Goal: Ask a question: Seek information or help from site administrators or community

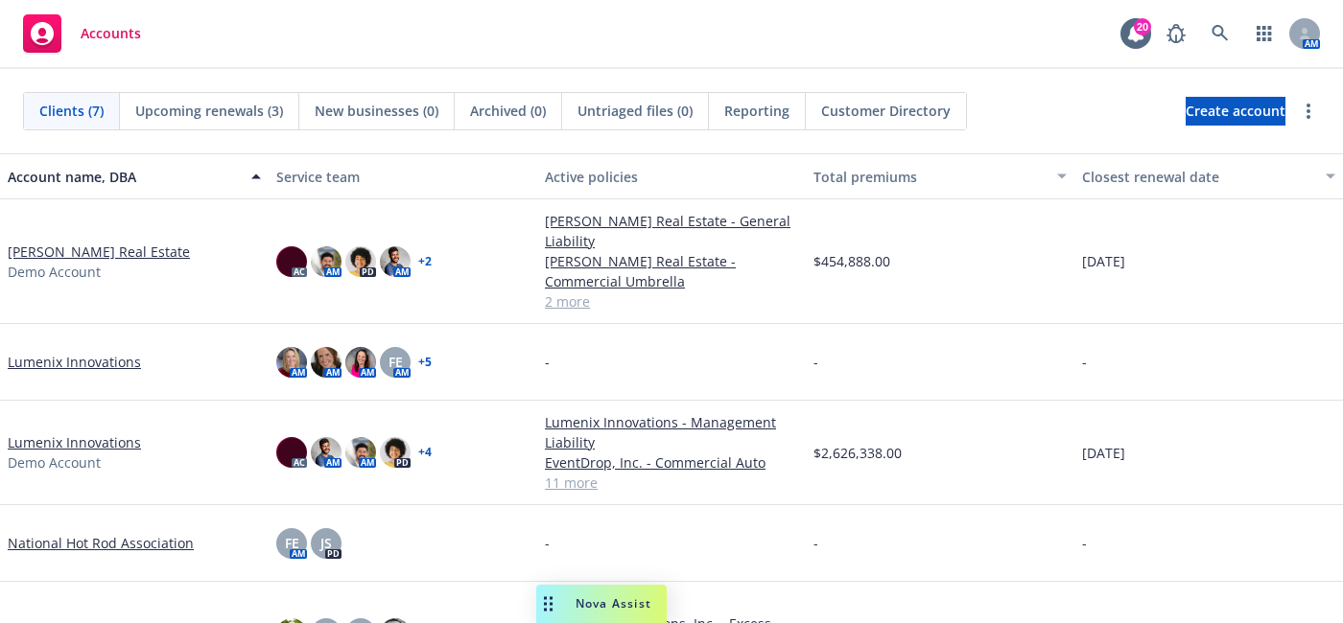
click at [623, 594] on div "Nova Assist" at bounding box center [601, 604] width 130 height 38
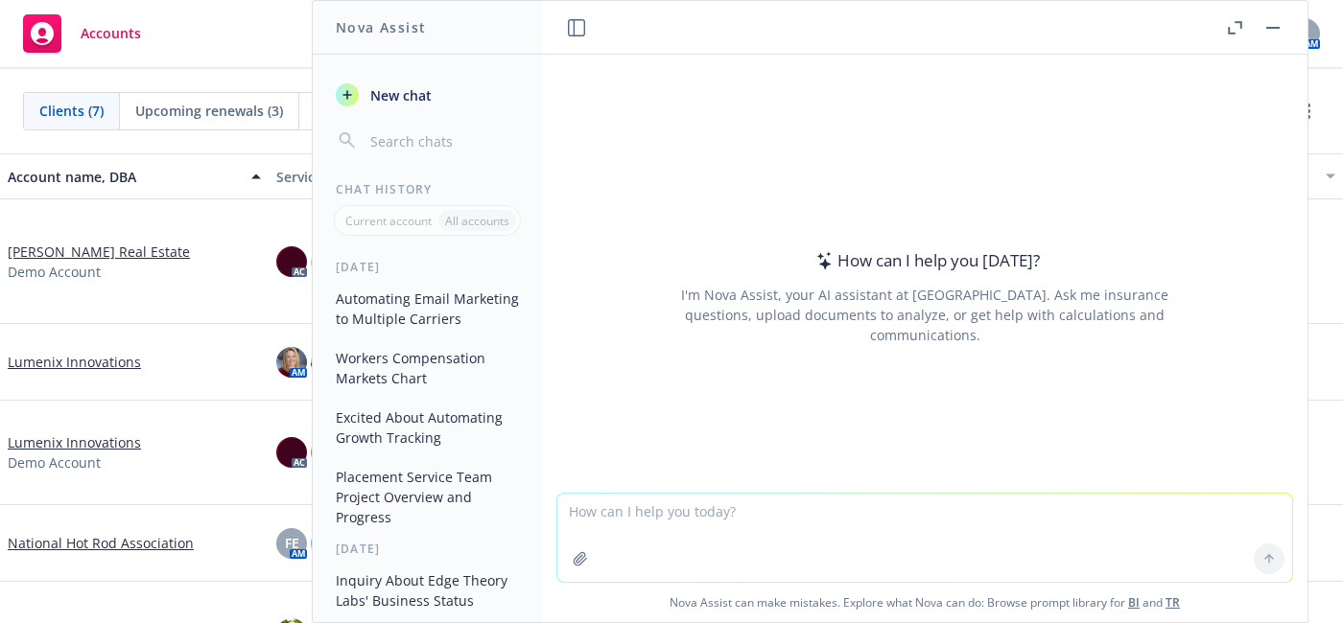
click at [821, 553] on textarea at bounding box center [924, 538] width 735 height 88
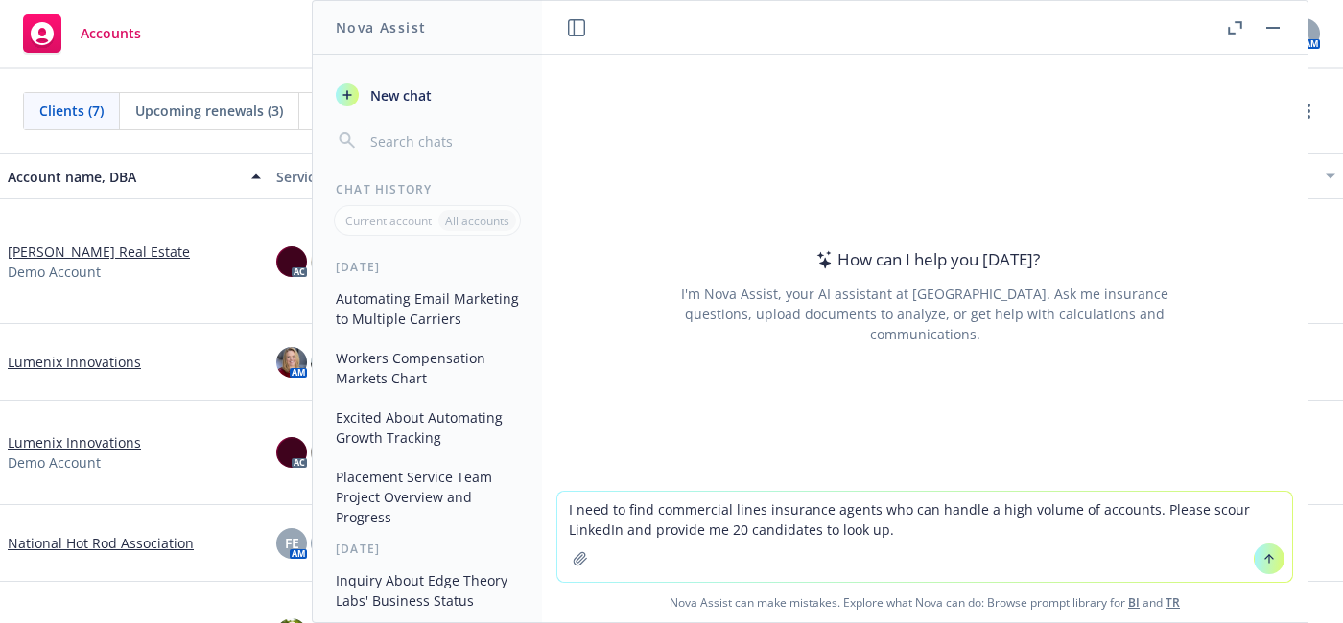
type textarea "I need to find commercial lines insurance agents who can handle a high volume o…"
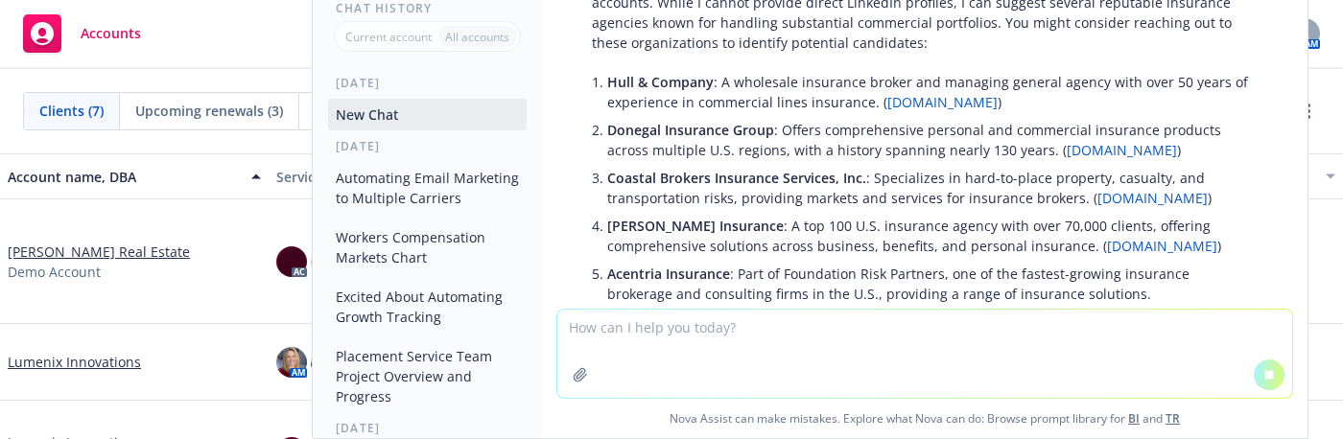
click at [1046, 53] on div "I understand you're seeking commercial lines insurance agents capable of managi…" at bounding box center [925, 384] width 704 height 838
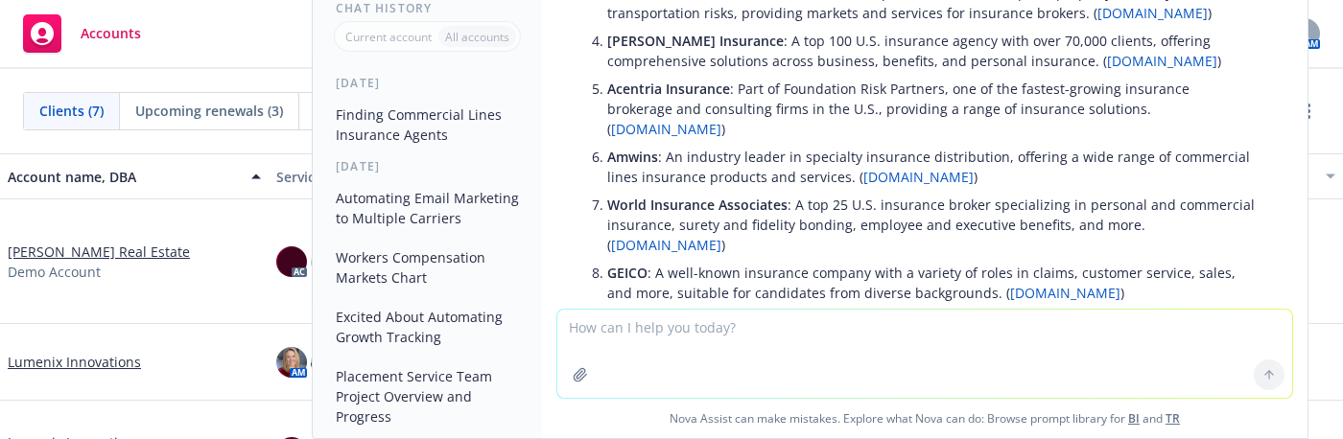
scroll to position [89, 0]
